Goal: Task Accomplishment & Management: Manage account settings

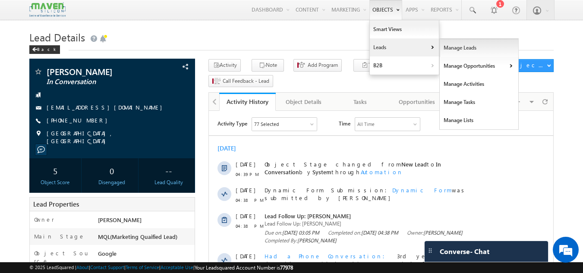
click at [462, 45] on link "Manage Leads" at bounding box center [478, 48] width 79 height 18
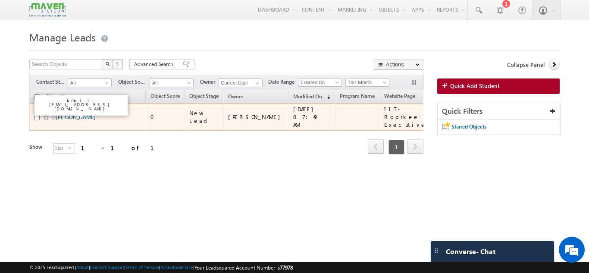
click at [79, 114] on link "[PERSON_NAME]" at bounding box center [75, 117] width 39 height 6
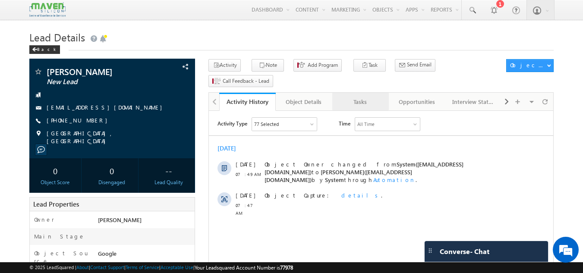
click at [360, 97] on div "Tasks" at bounding box center [360, 102] width 42 height 10
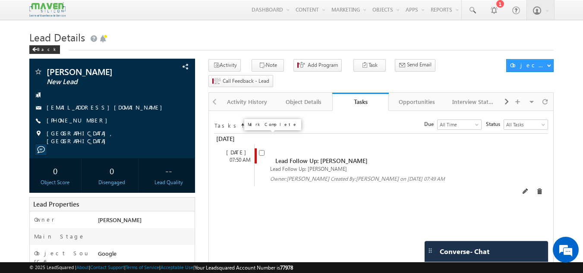
click at [263, 150] on input "checkbox" at bounding box center [262, 153] width 6 height 6
checkbox input "false"
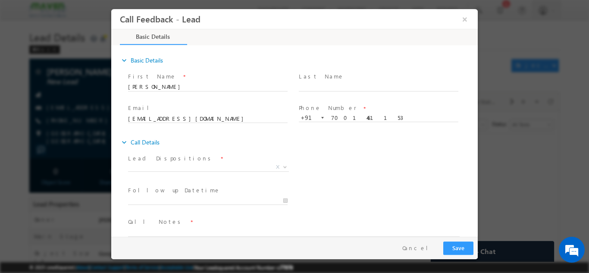
click at [345, 112] on span "Phone Number *" at bounding box center [378, 108] width 159 height 9
click at [346, 116] on input "7001461153" at bounding box center [379, 117] width 160 height 9
click at [173, 166] on span "X" at bounding box center [208, 167] width 161 height 9
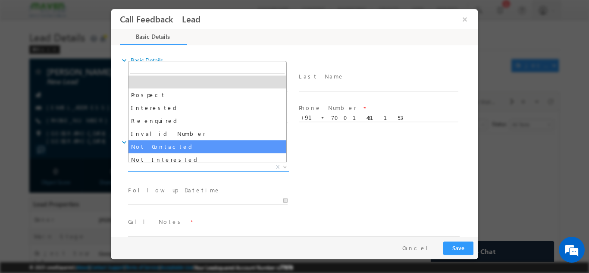
select select "Not Contacted"
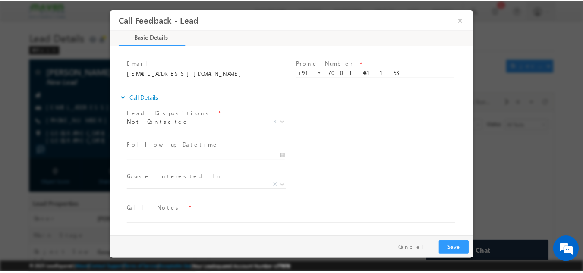
scroll to position [46, 0]
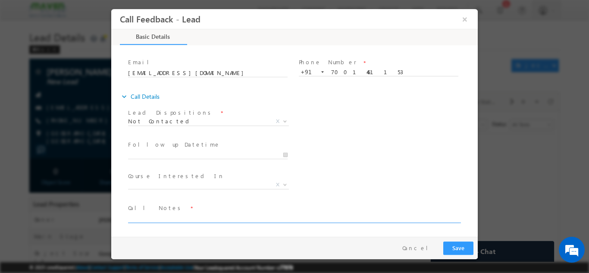
click at [153, 219] on textarea at bounding box center [294, 218] width 332 height 10
type textarea "DNP"
click at [470, 247] on button "Save" at bounding box center [458, 247] width 30 height 13
